Goal: Task Accomplishment & Management: Manage account settings

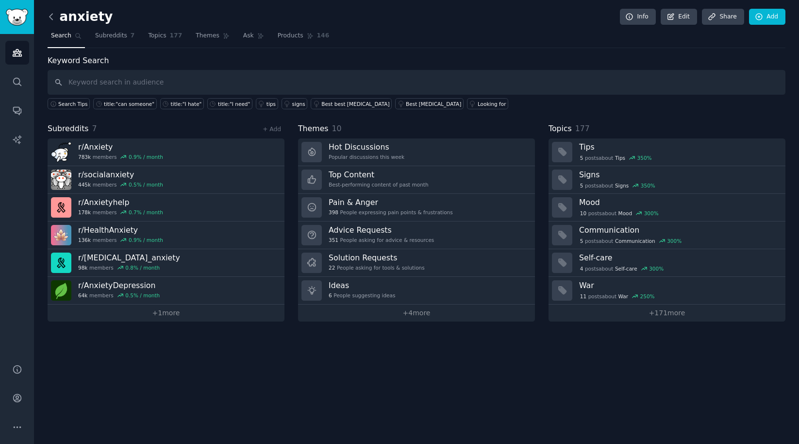
click at [50, 15] on icon at bounding box center [51, 17] width 10 height 10
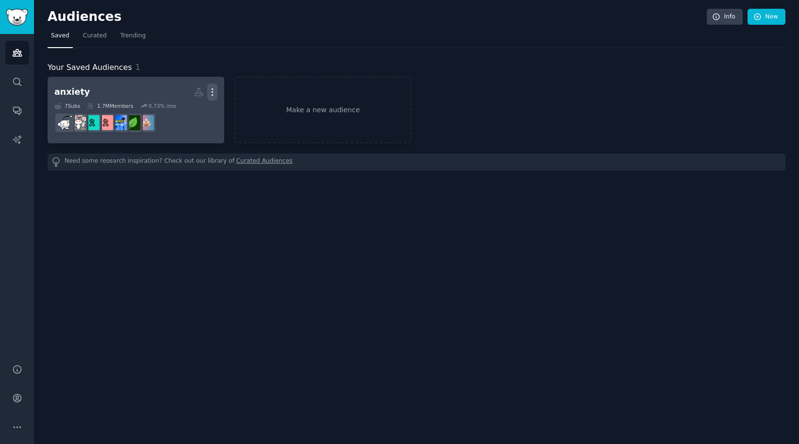
click at [212, 93] on icon "button" at bounding box center [212, 92] width 10 height 10
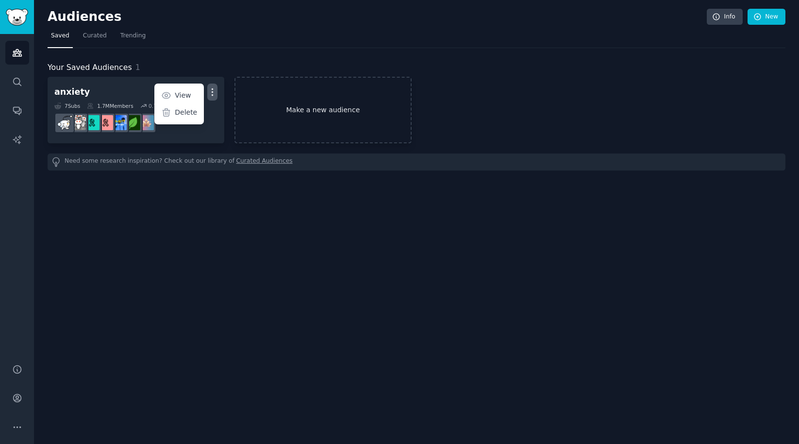
click at [244, 92] on link "Make a new audience" at bounding box center [323, 110] width 177 height 67
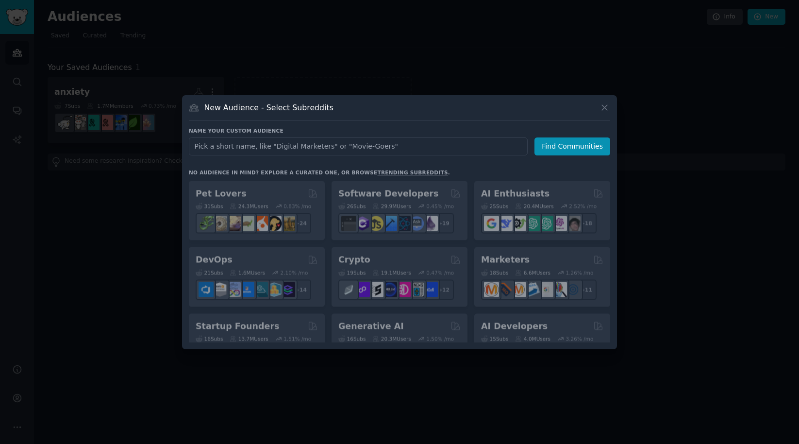
click at [213, 60] on div at bounding box center [399, 222] width 799 height 444
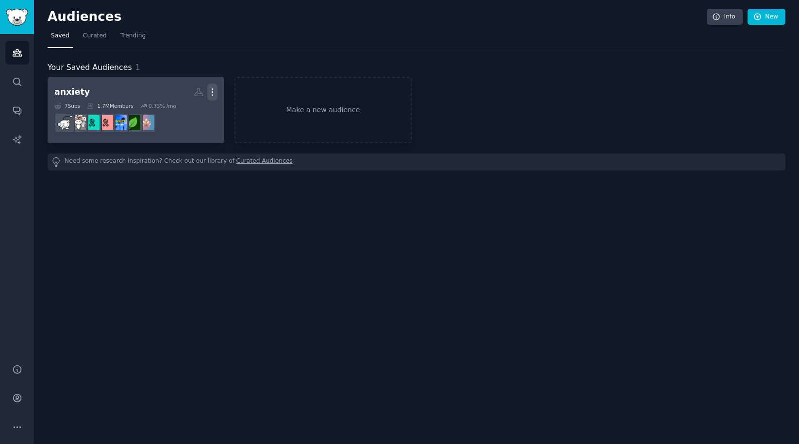
click at [213, 90] on icon "button" at bounding box center [212, 92] width 10 height 10
click at [184, 115] on p "Delete" at bounding box center [186, 112] width 22 height 10
